Goal: Transaction & Acquisition: Register for event/course

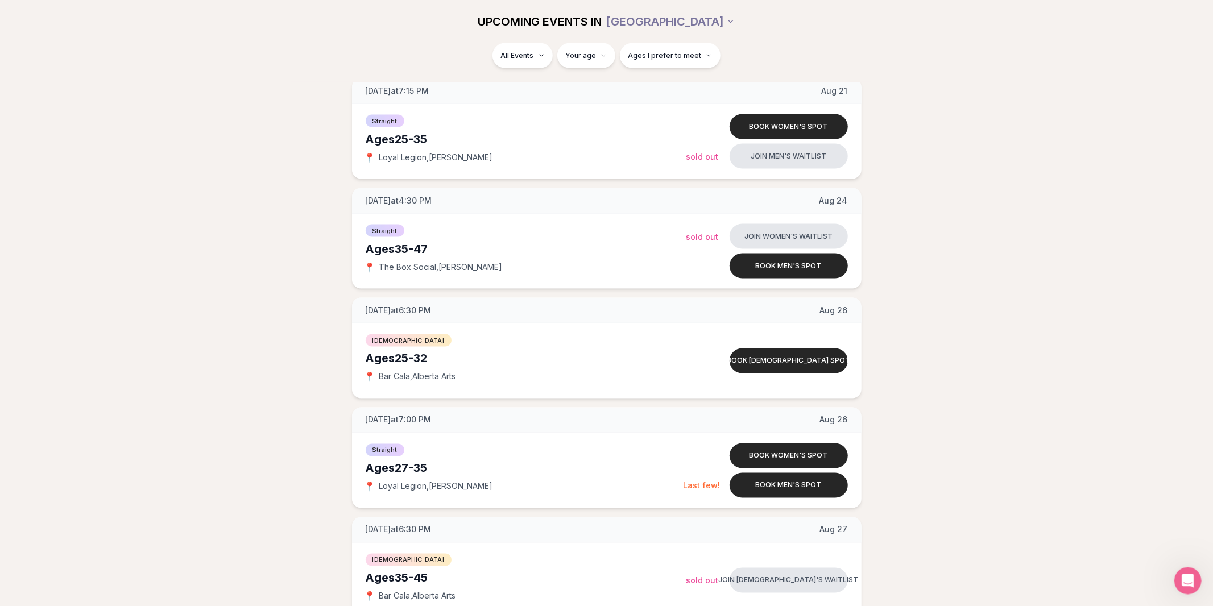
scroll to position [1493, 0]
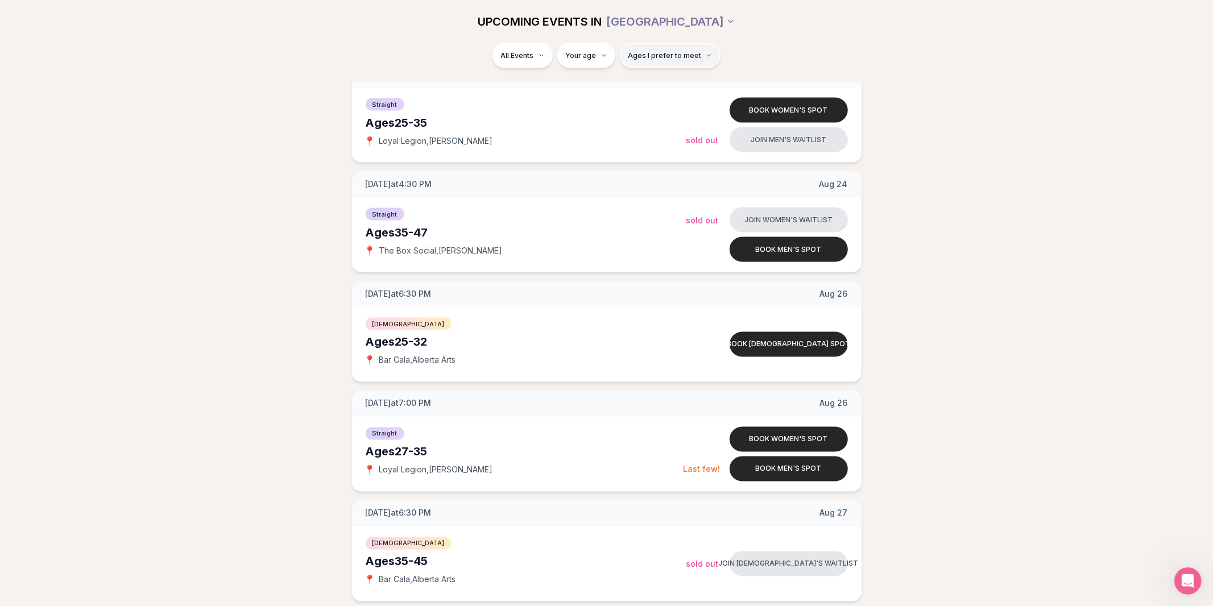
click at [673, 62] on button "Ages I prefer to meet" at bounding box center [670, 55] width 101 height 25
click at [671, 58] on span "Ages I prefer to meet" at bounding box center [664, 55] width 73 height 9
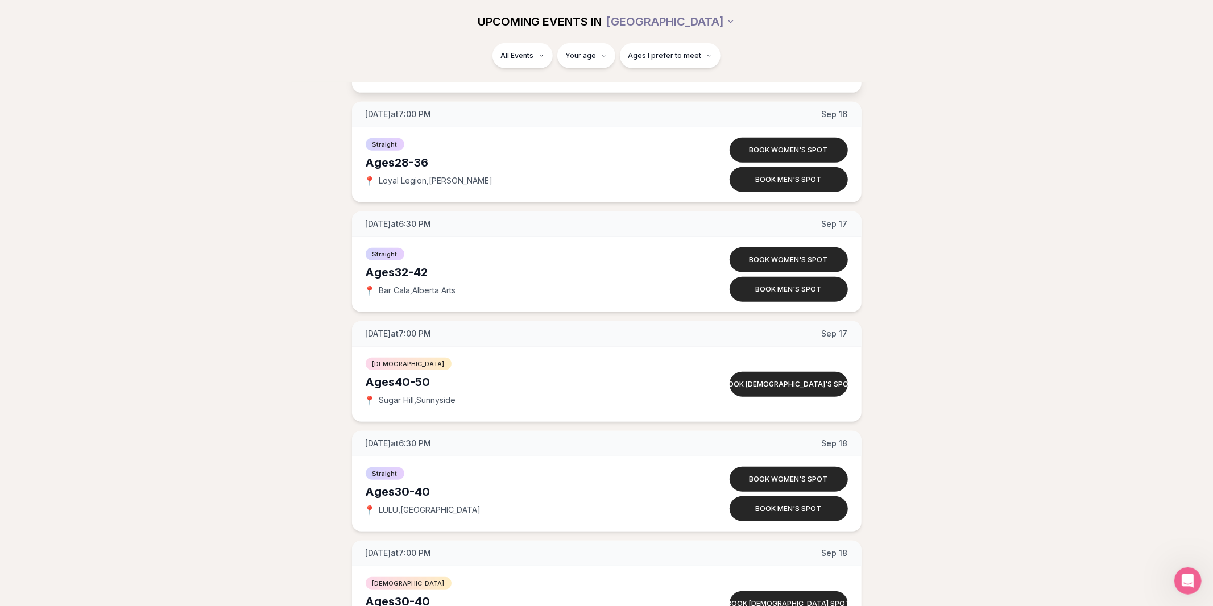
scroll to position [4121, 0]
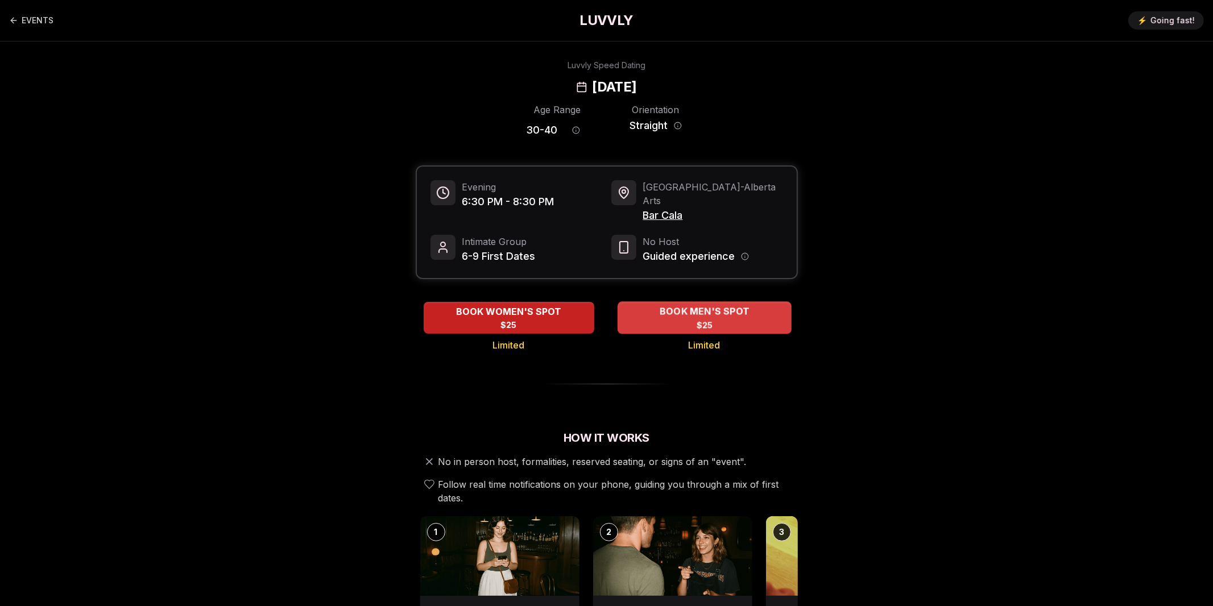
click at [696, 305] on span "BOOK MEN'S SPOT" at bounding box center [704, 312] width 94 height 14
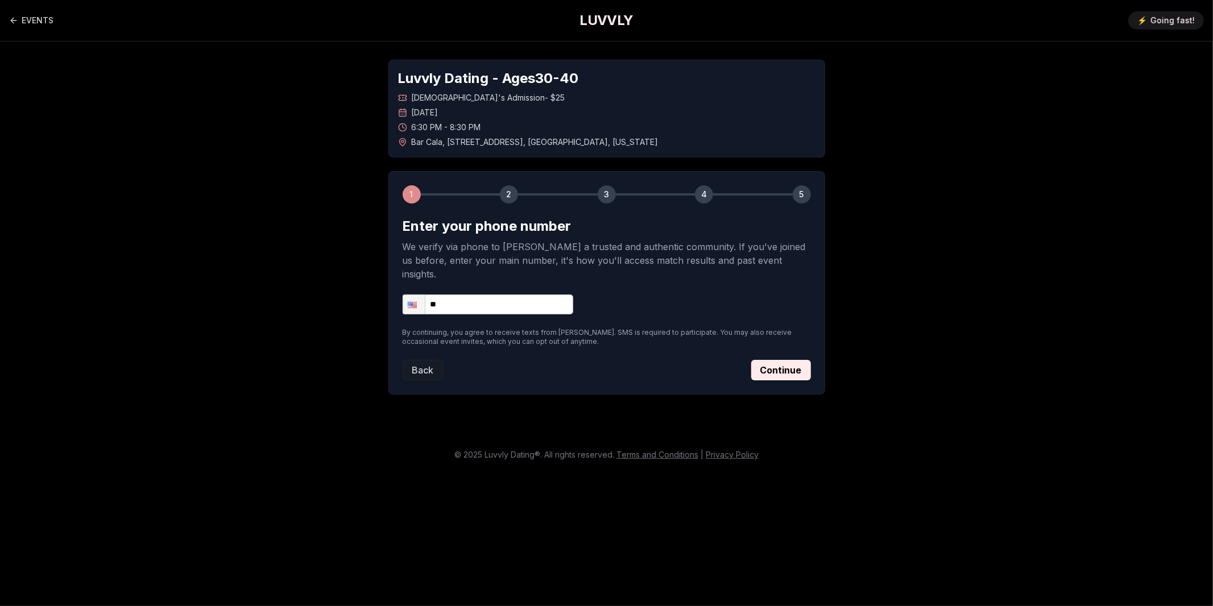
click at [503, 295] on input "**" at bounding box center [488, 305] width 171 height 20
type input "**********"
click at [606, 295] on div "**********" at bounding box center [607, 305] width 408 height 20
click at [792, 360] on button "Continue" at bounding box center [781, 370] width 60 height 20
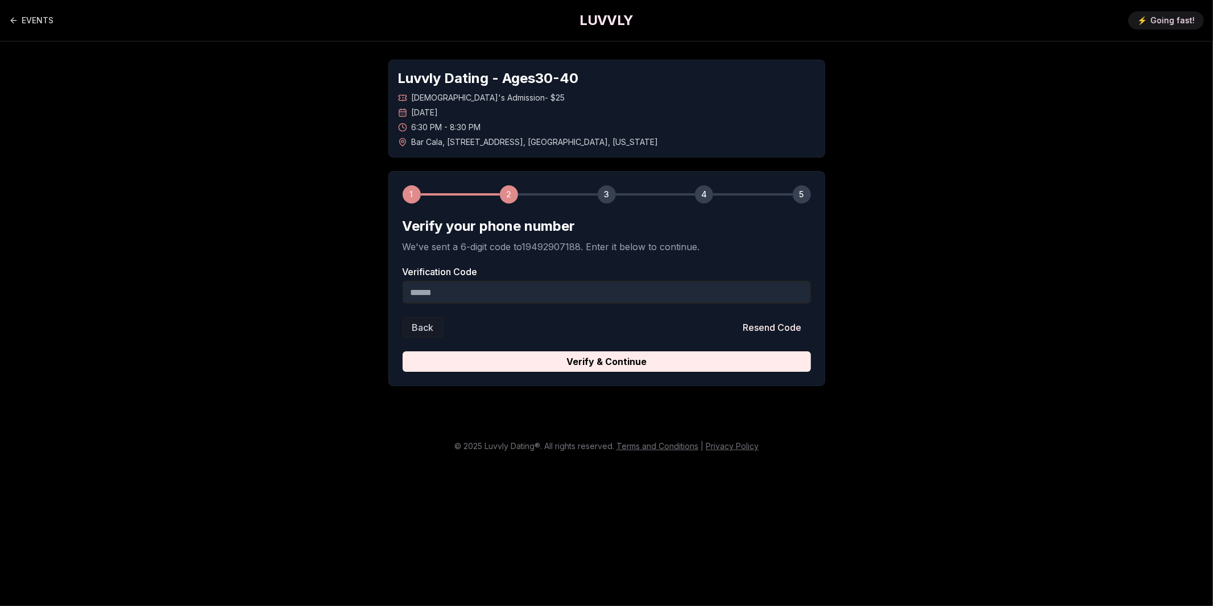
click at [475, 289] on input "Verification Code" at bounding box center [607, 292] width 408 height 23
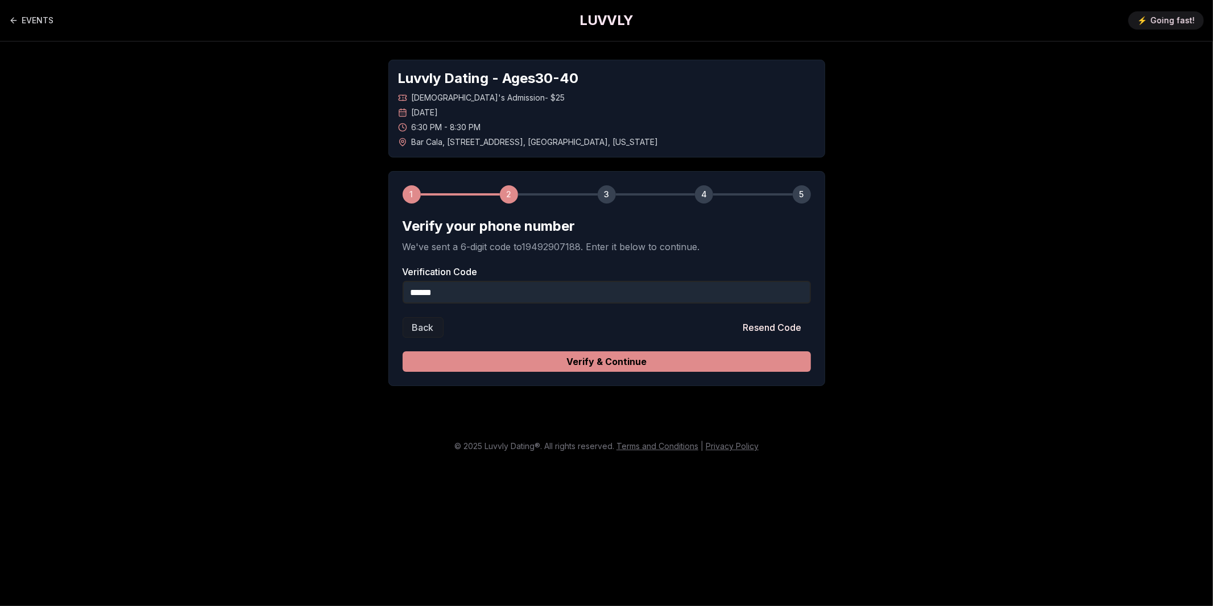
type input "******"
click at [602, 362] on button "Verify & Continue" at bounding box center [607, 362] width 408 height 20
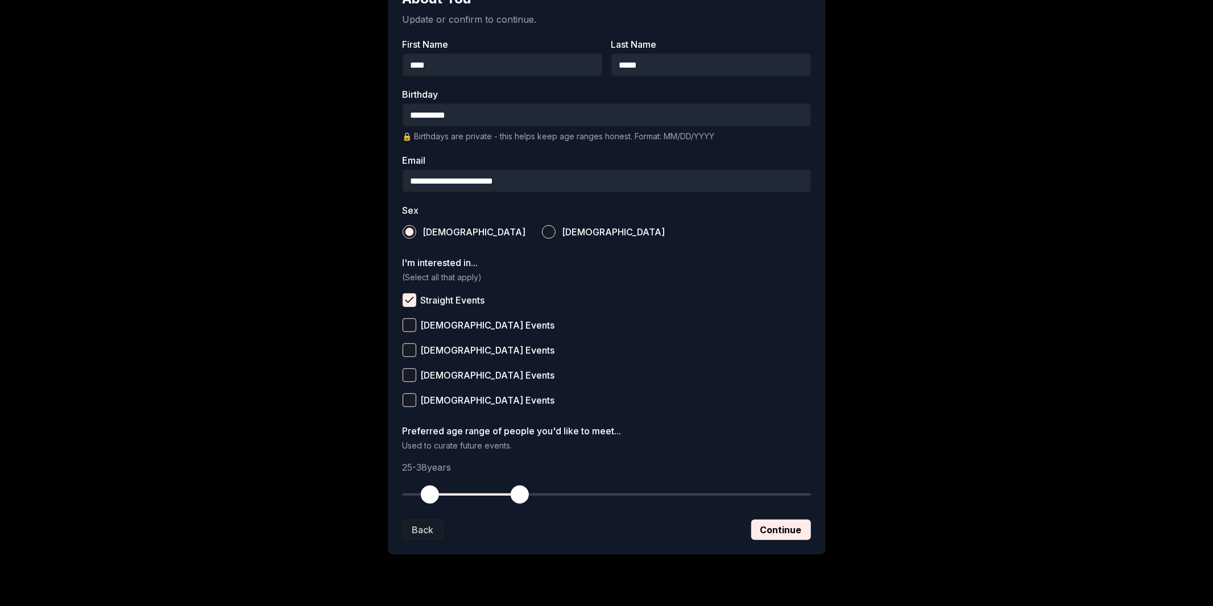
scroll to position [250, 0]
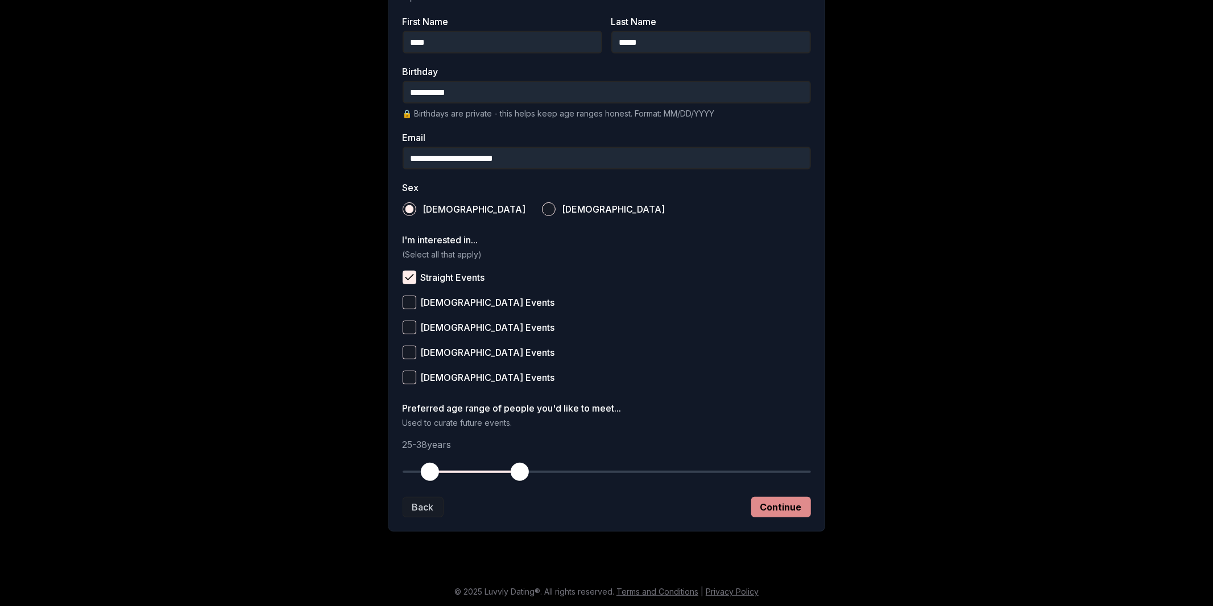
click at [782, 511] on button "Continue" at bounding box center [781, 507] width 60 height 20
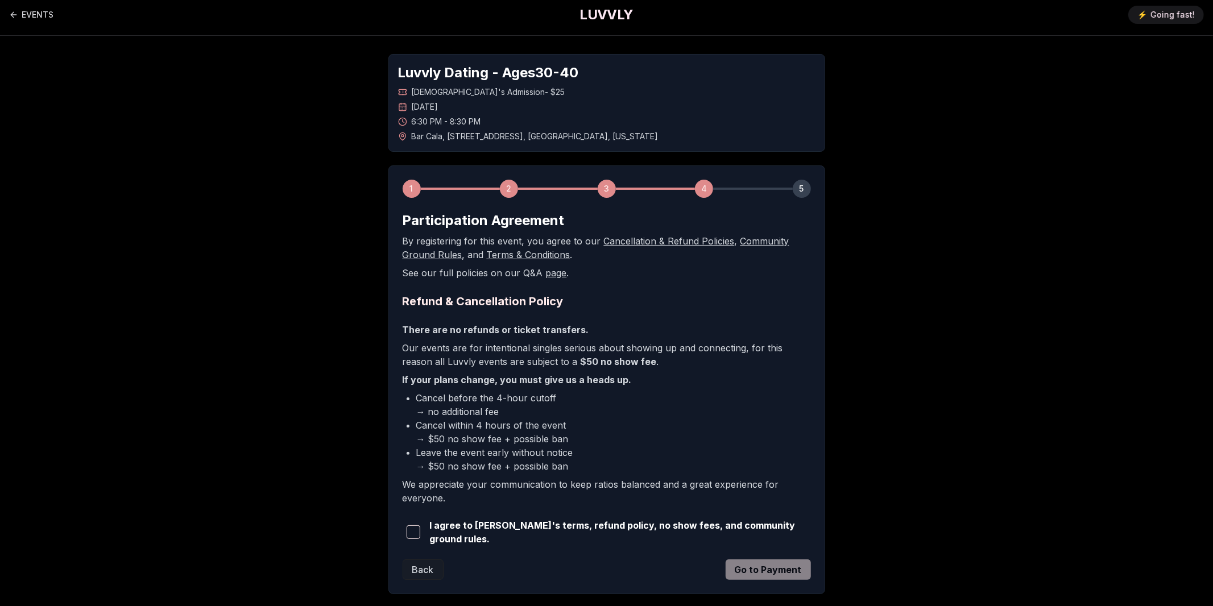
scroll to position [0, 0]
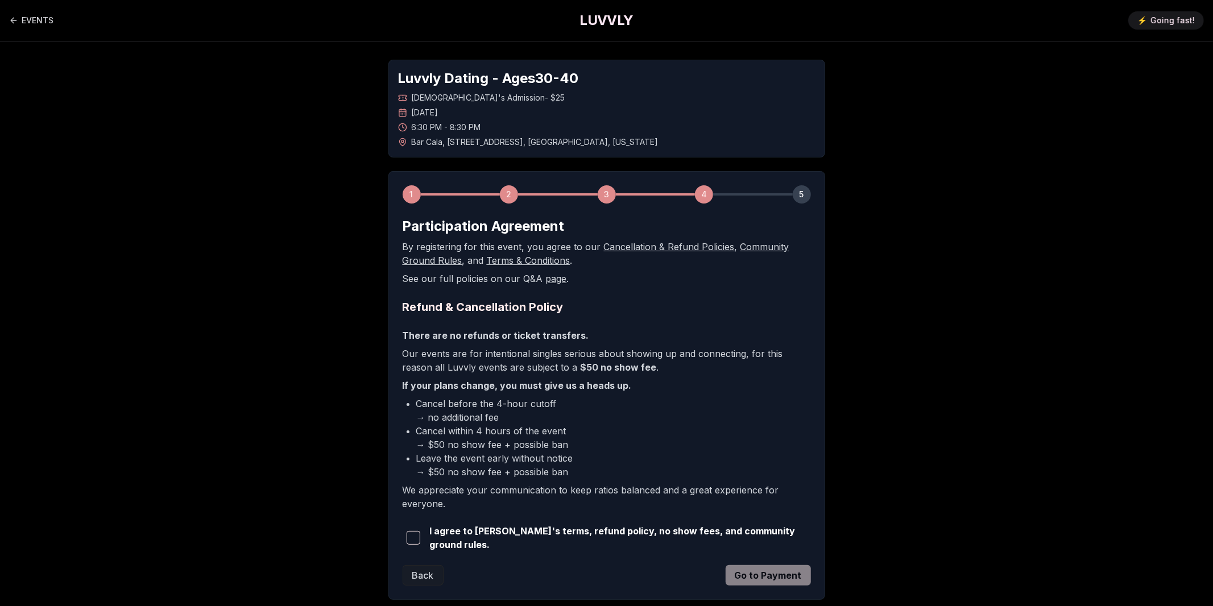
click at [416, 538] on span "button" at bounding box center [414, 538] width 14 height 14
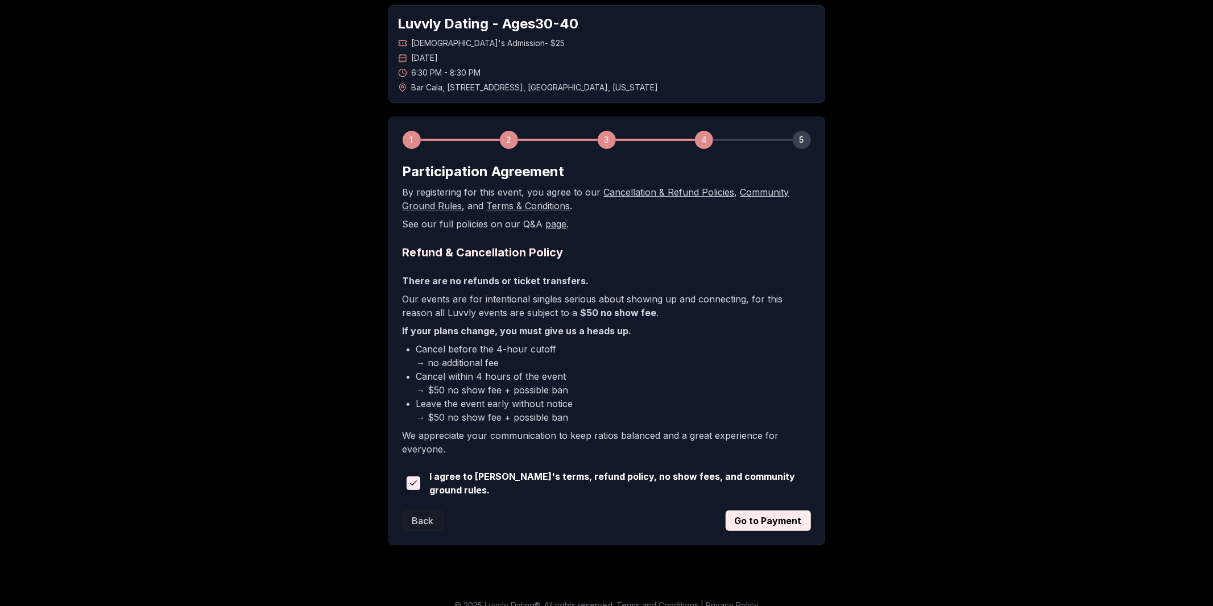
scroll to position [66, 0]
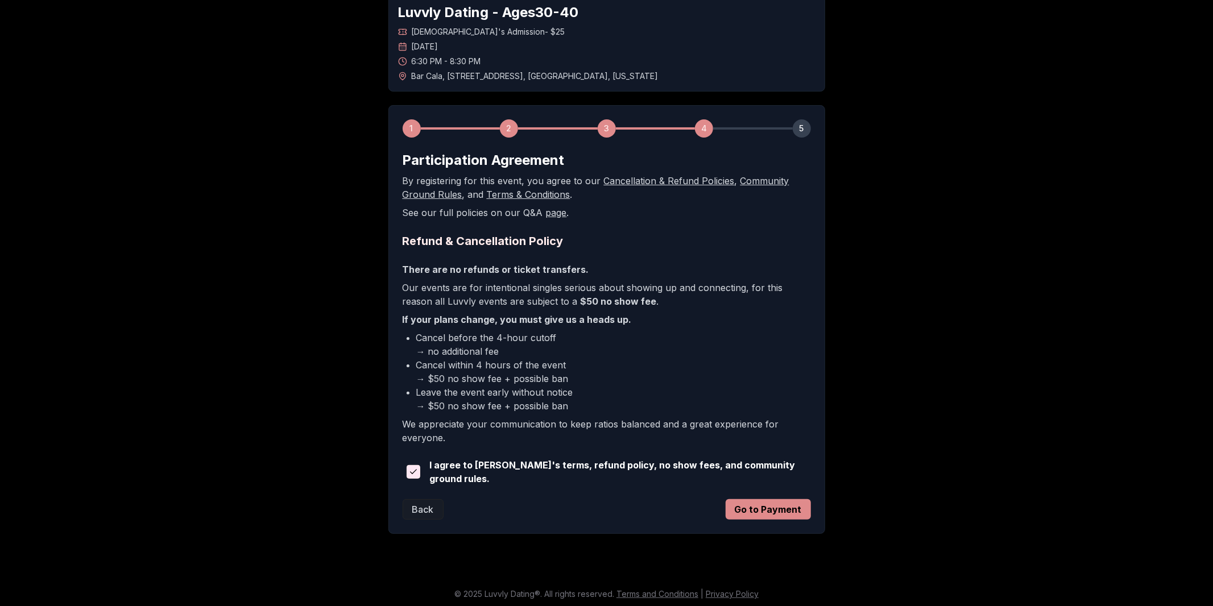
click at [775, 508] on button "Go to Payment" at bounding box center [768, 509] width 85 height 20
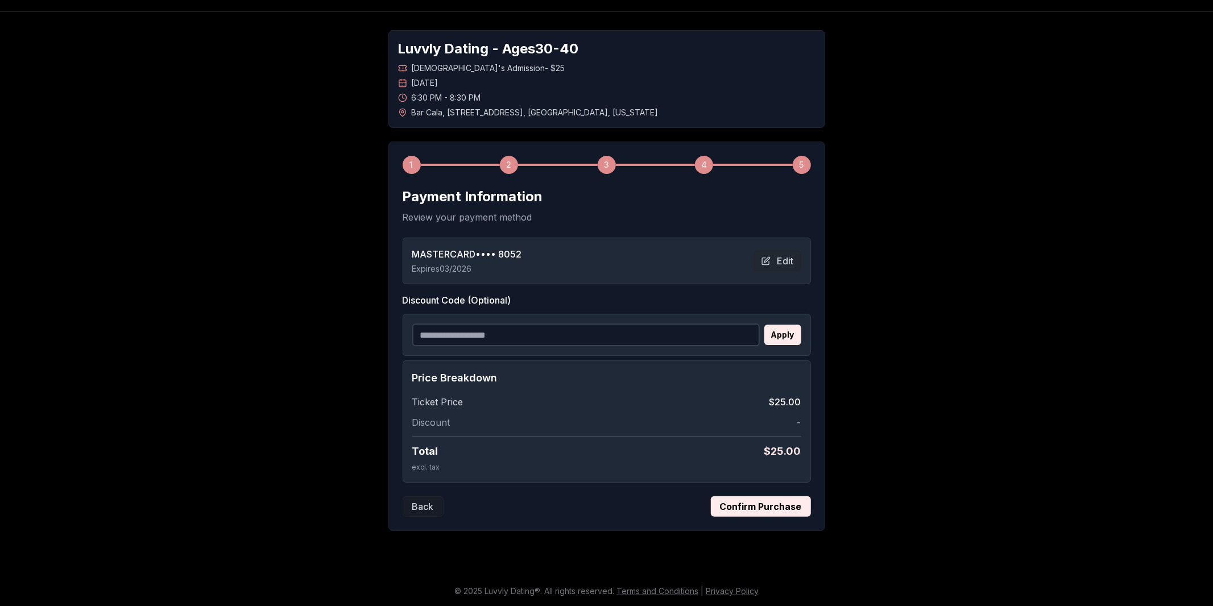
scroll to position [28, 0]
click at [775, 509] on button "Confirm Purchase" at bounding box center [761, 508] width 100 height 20
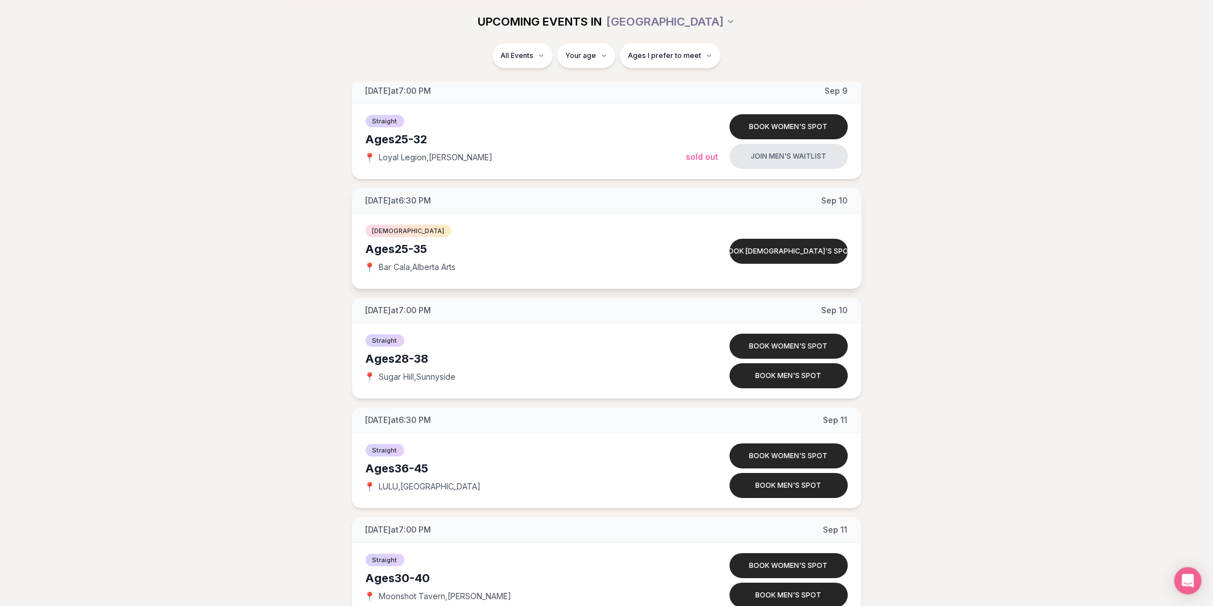
scroll to position [3464, 0]
